Goal: Task Accomplishment & Management: Use online tool/utility

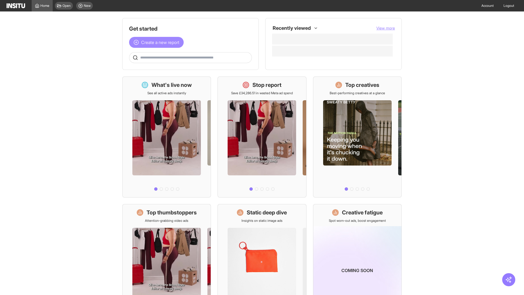
click at [158, 42] on span "Create a new report" at bounding box center [160, 42] width 38 height 7
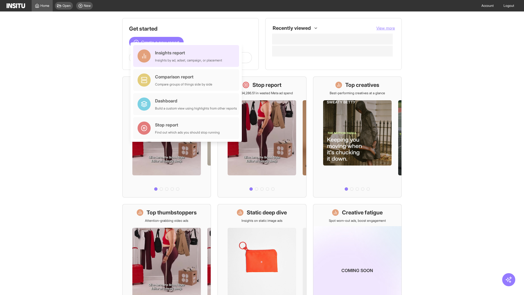
click at [187, 56] on div "Insights report Insights by ad, adset, campaign, or placement" at bounding box center [188, 55] width 67 height 13
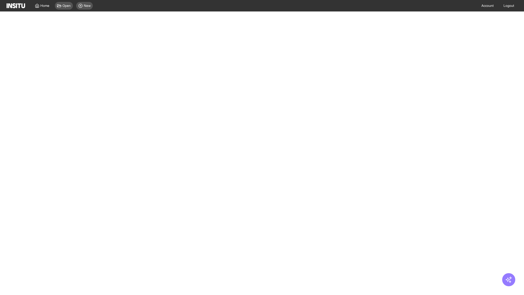
select select "**"
